Goal: Check status: Check status

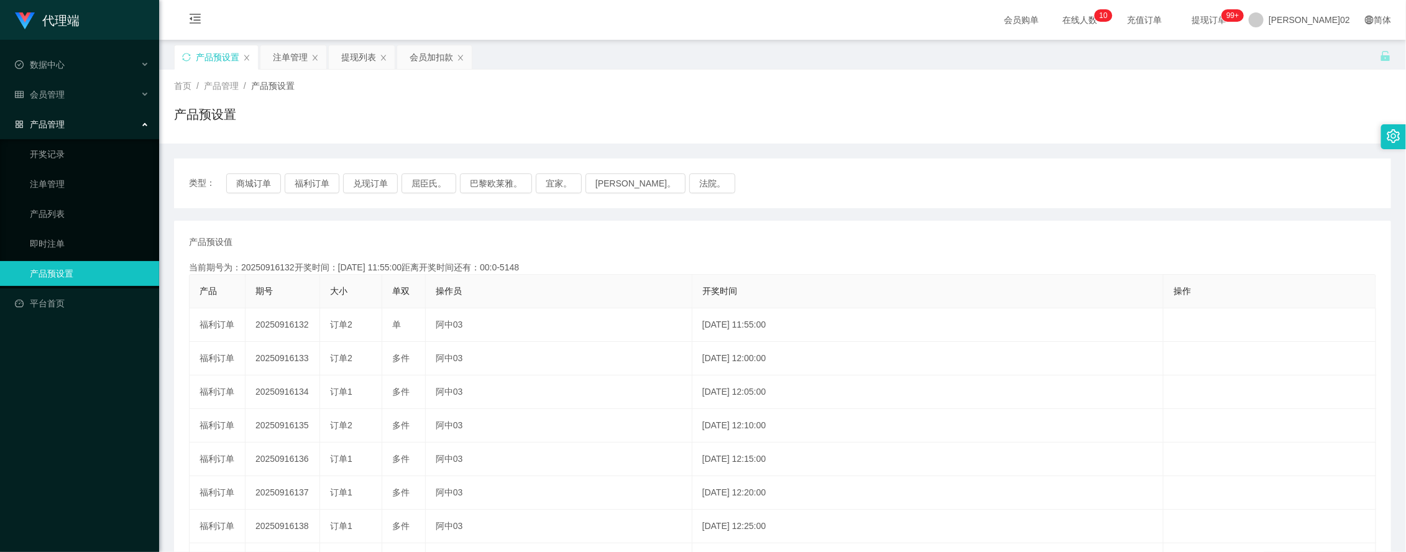
scroll to position [78, 0]
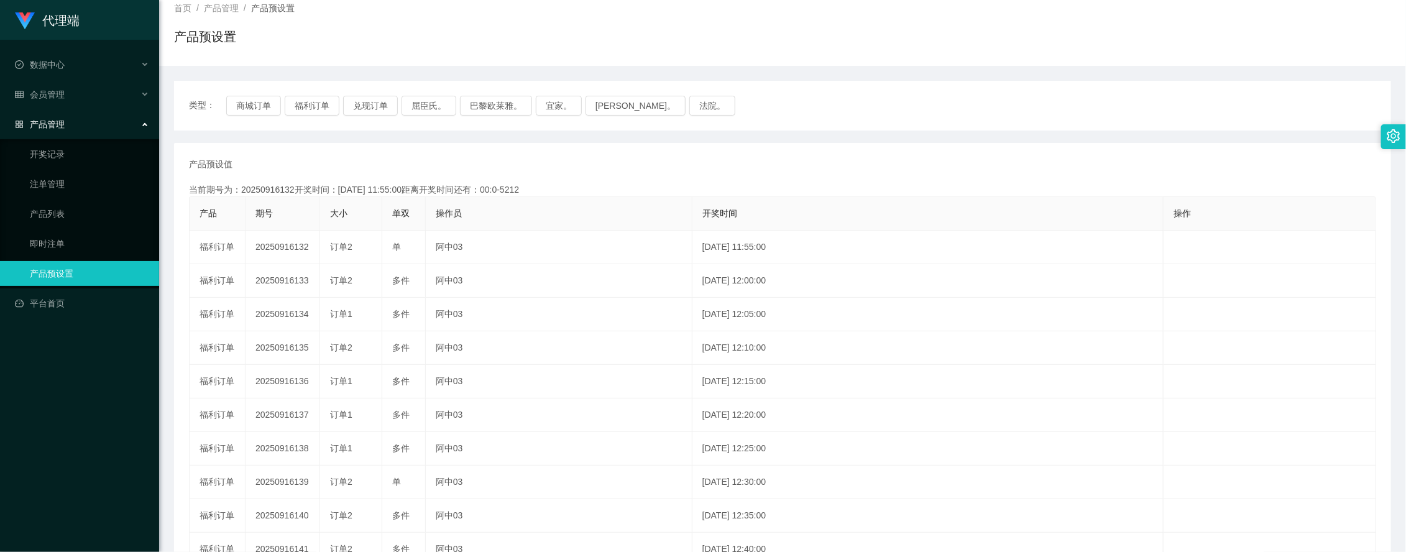
click at [359, 116] on div "类型： 商城订单 福利订单 兑现订单 屈臣氏。 巴黎欧莱雅。 宜家。 [PERSON_NAME]。 法院。" at bounding box center [782, 106] width 1217 height 50
click at [360, 110] on button "兑现订单" at bounding box center [370, 106] width 55 height 20
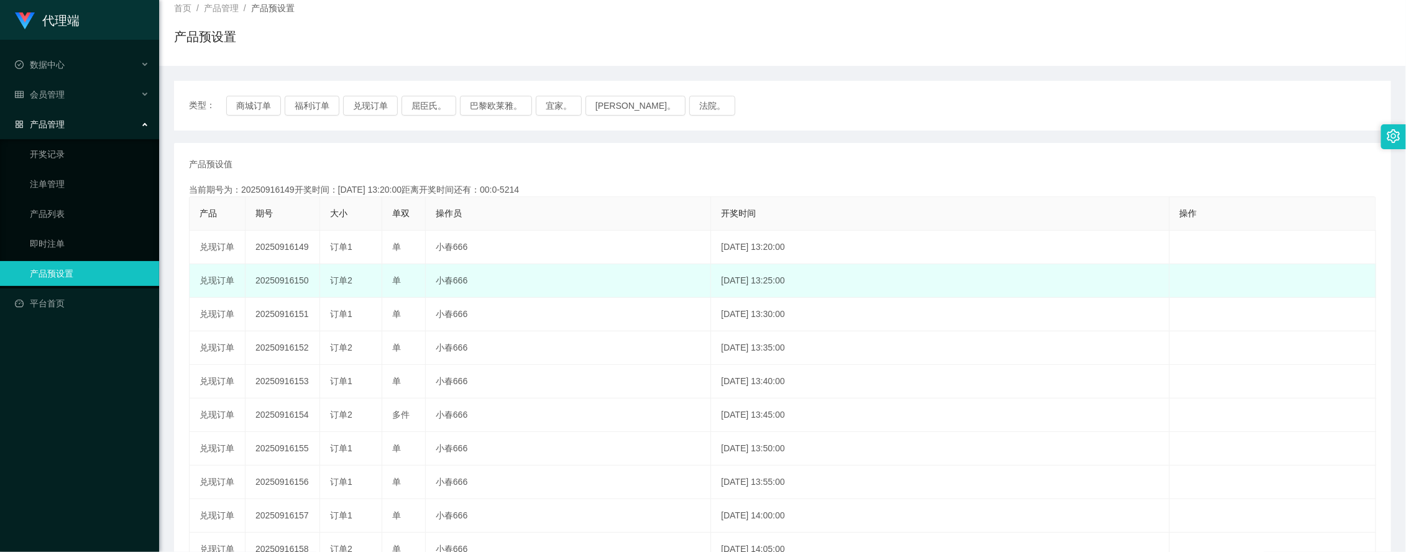
click at [290, 282] on td "20250916150" at bounding box center [282, 281] width 75 height 34
copy td "20250916150"
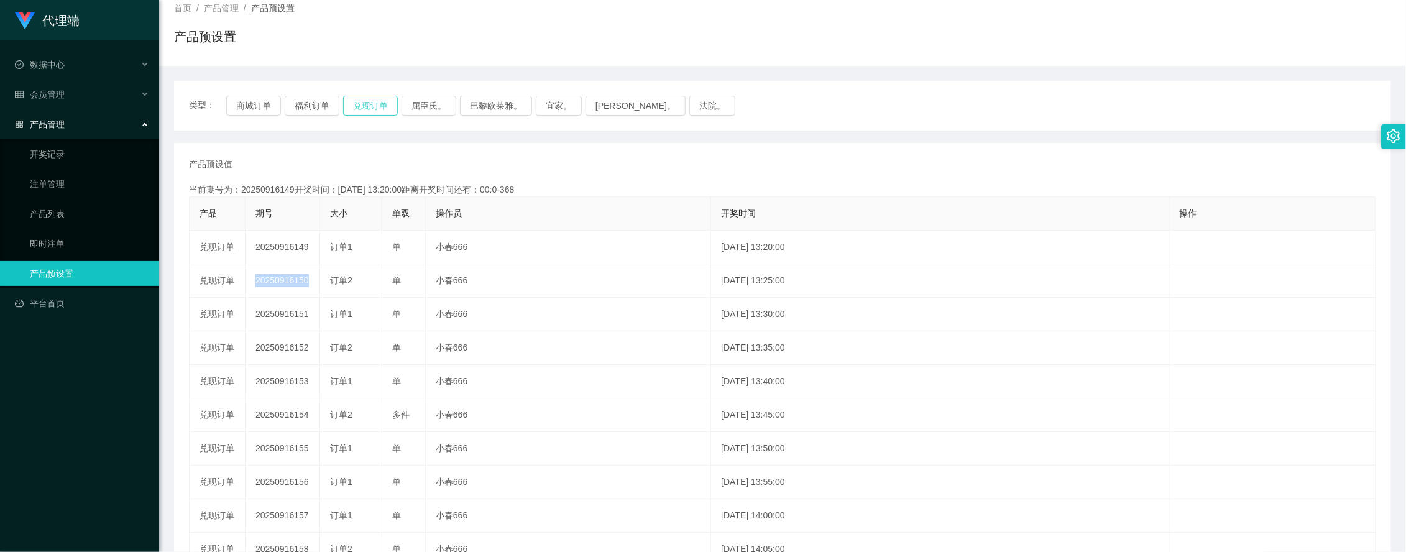
click at [364, 99] on button "兑现订单" at bounding box center [370, 106] width 55 height 20
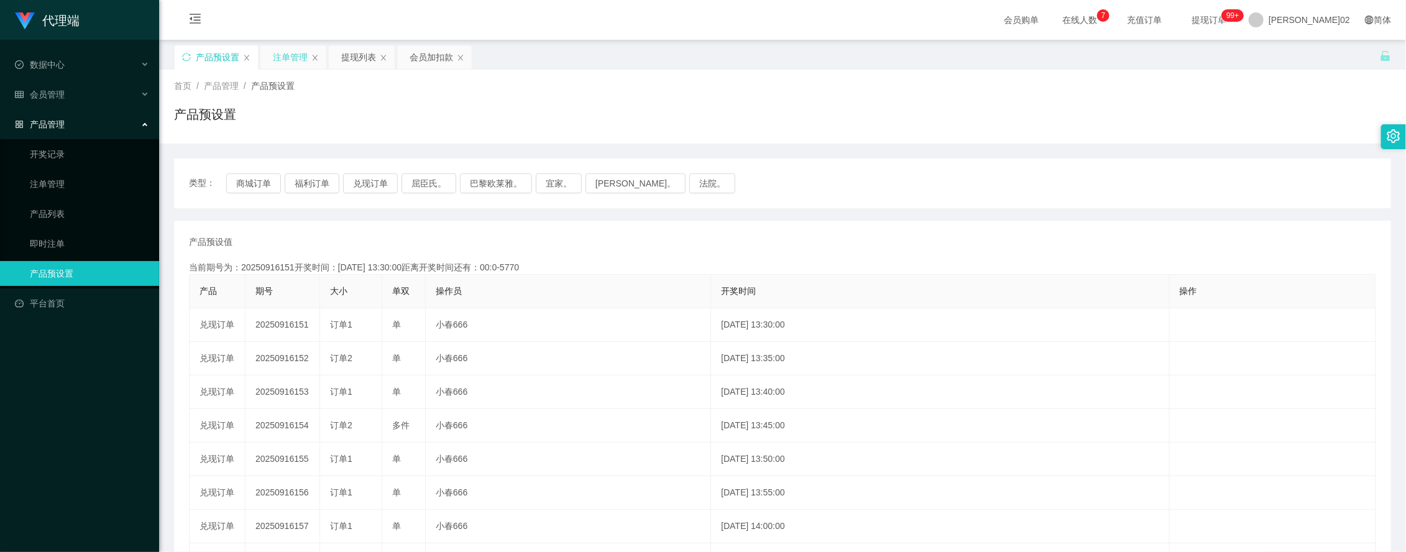
click at [291, 59] on div "注单管理" at bounding box center [290, 57] width 35 height 24
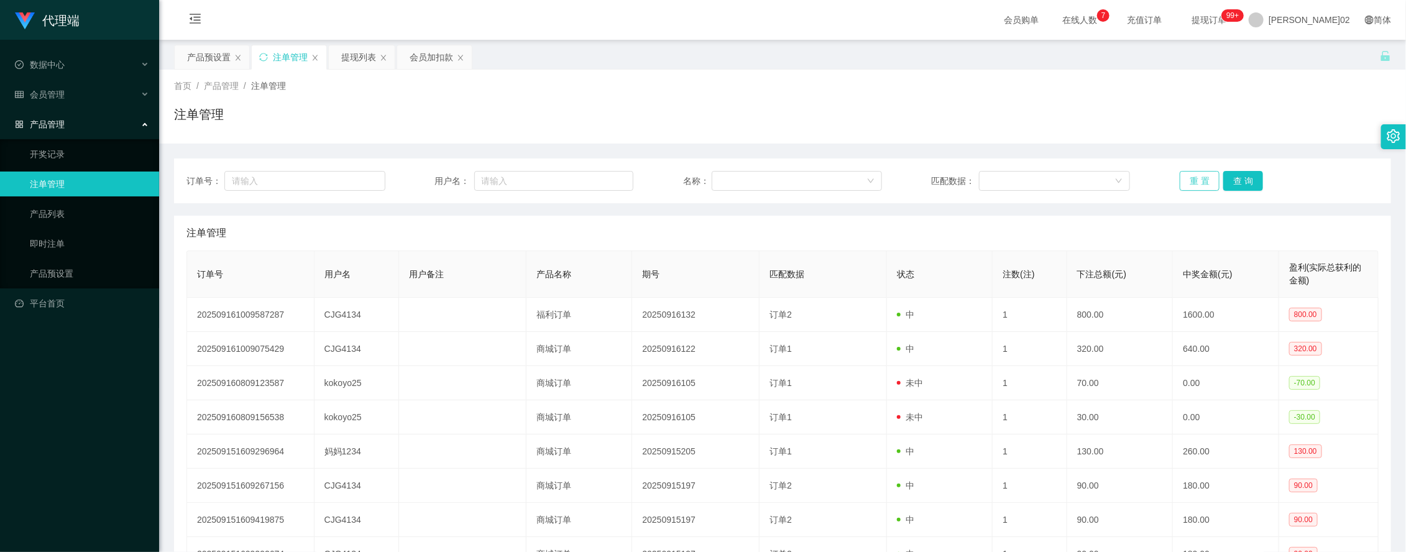
click at [1184, 184] on button "重 置" at bounding box center [1200, 181] width 40 height 20
click at [1191, 191] on div "订单号： 用户名： 名称： 匹配数据： 重 置 查 询" at bounding box center [782, 180] width 1217 height 45
click at [1191, 185] on button "重 置" at bounding box center [1200, 181] width 40 height 20
click at [1232, 106] on div "注单管理" at bounding box center [782, 119] width 1217 height 29
